Goal: Task Accomplishment & Management: Manage account settings

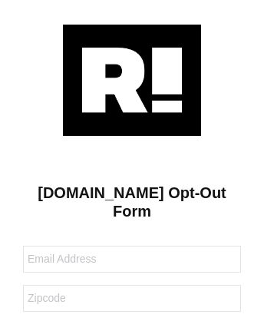
click at [132, 79] on img at bounding box center [132, 80] width 138 height 111
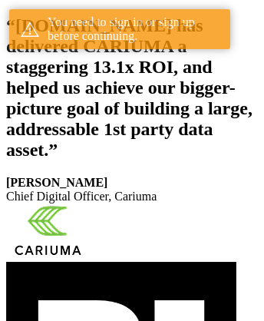
scroll to position [282, 0]
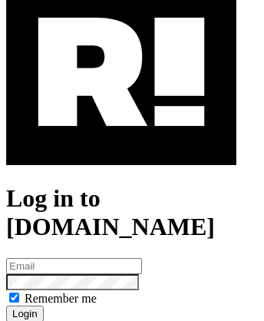
click at [121, 139] on img at bounding box center [121, 72] width 230 height 186
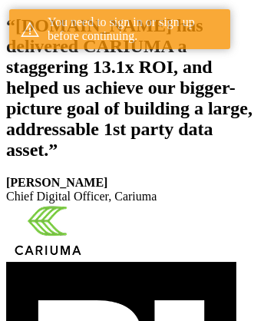
scroll to position [282, 0]
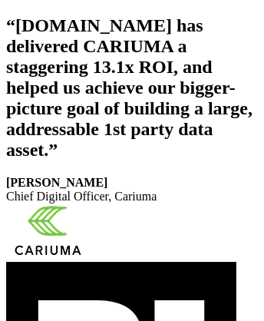
scroll to position [259, 0]
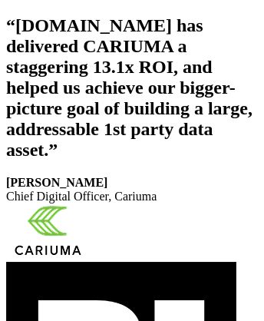
scroll to position [282, 0]
